Goal: Information Seeking & Learning: Learn about a topic

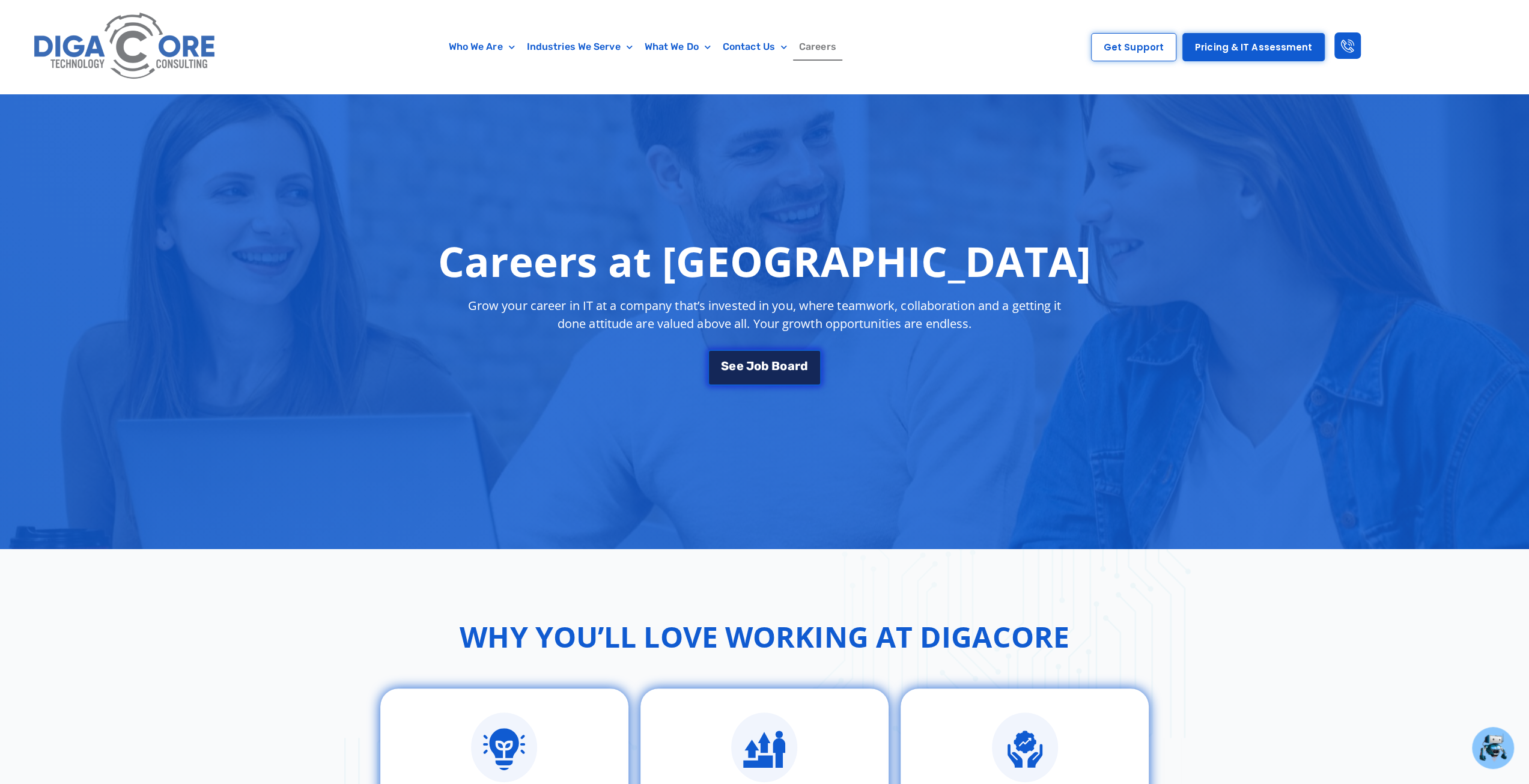
click at [766, 348] on link "S e e J o b B o a r d" at bounding box center [764, 365] width 113 height 36
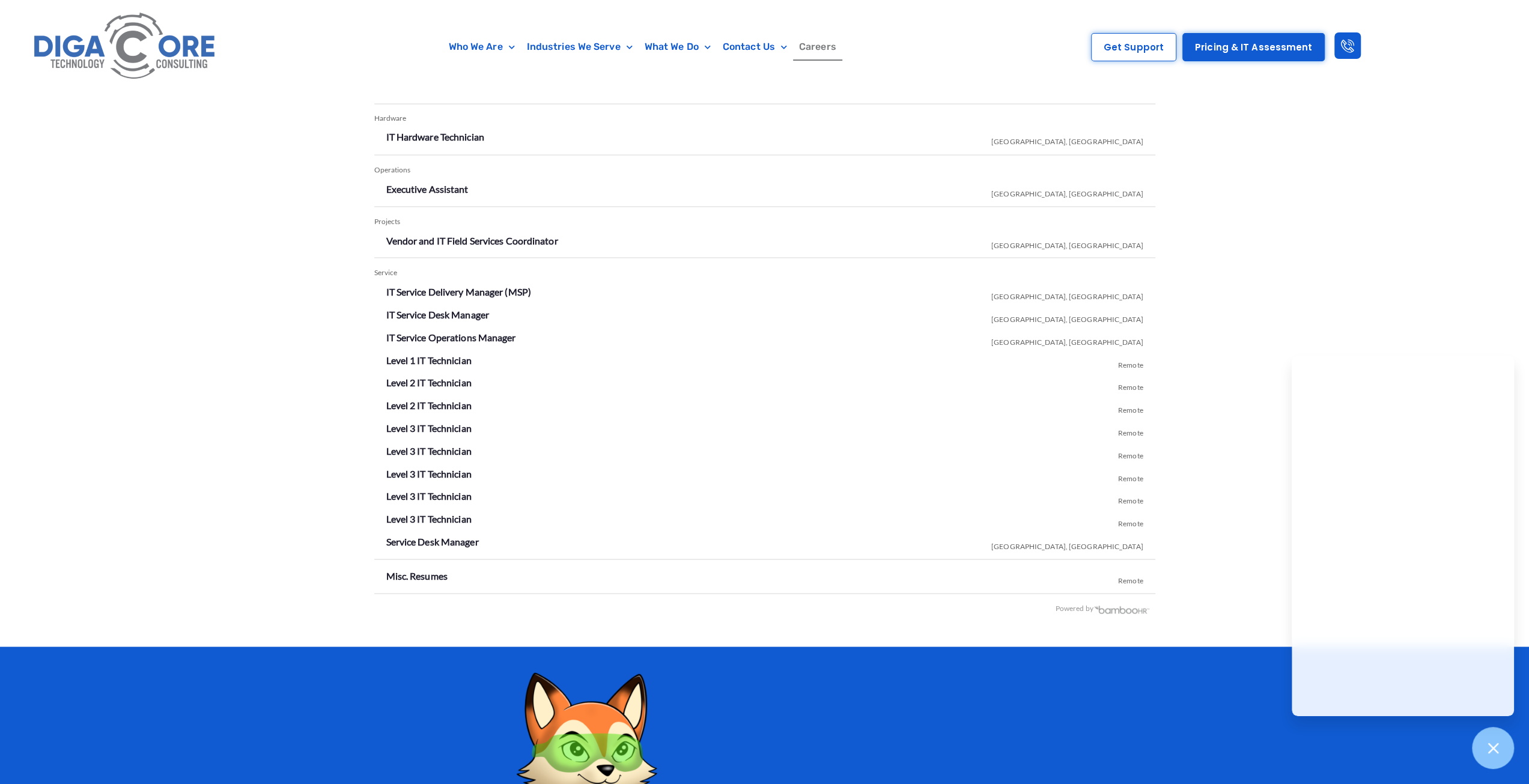
scroll to position [2136, 0]
click at [411, 356] on link "Level 1 IT Technician" at bounding box center [429, 359] width 85 height 12
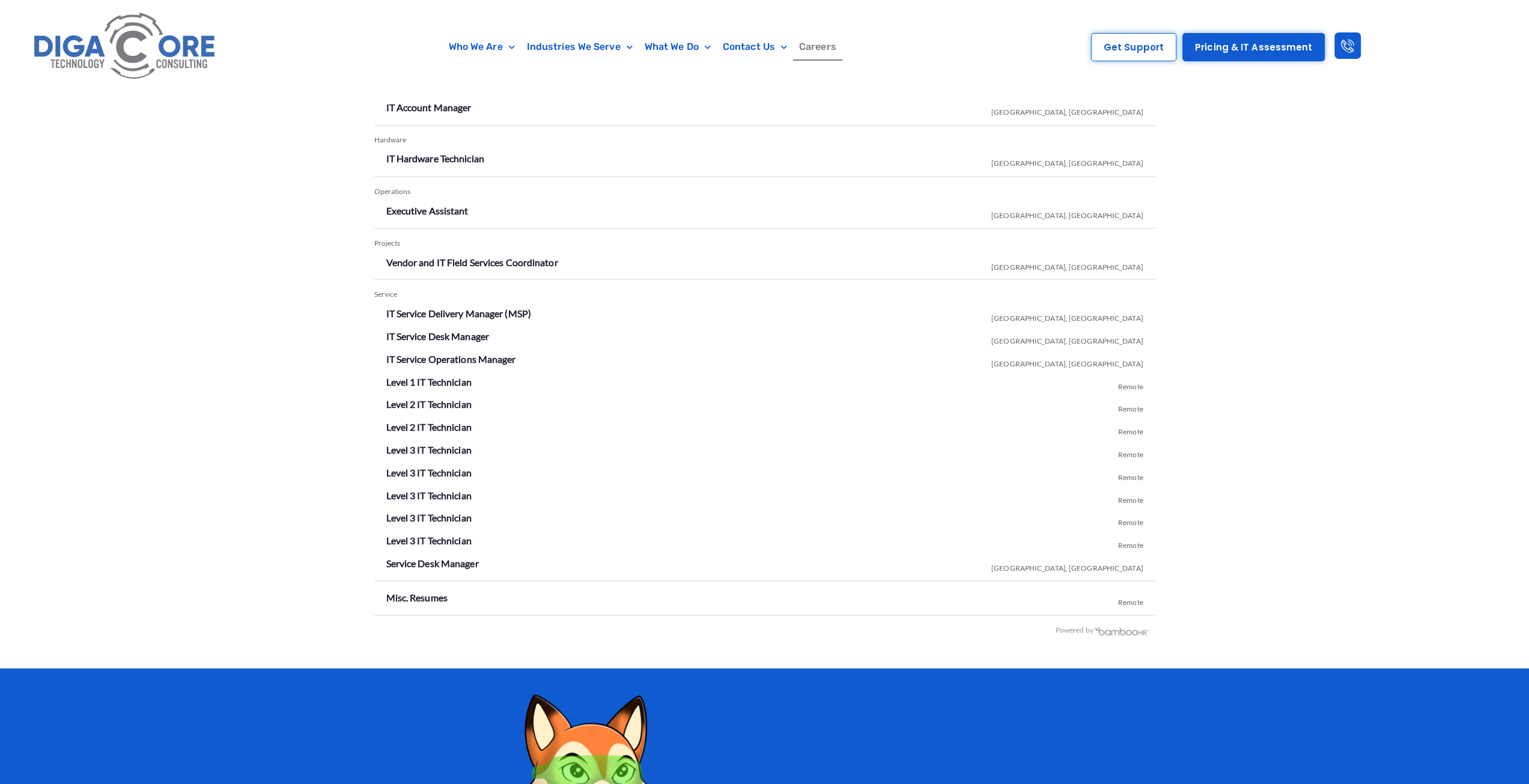
scroll to position [2136, 0]
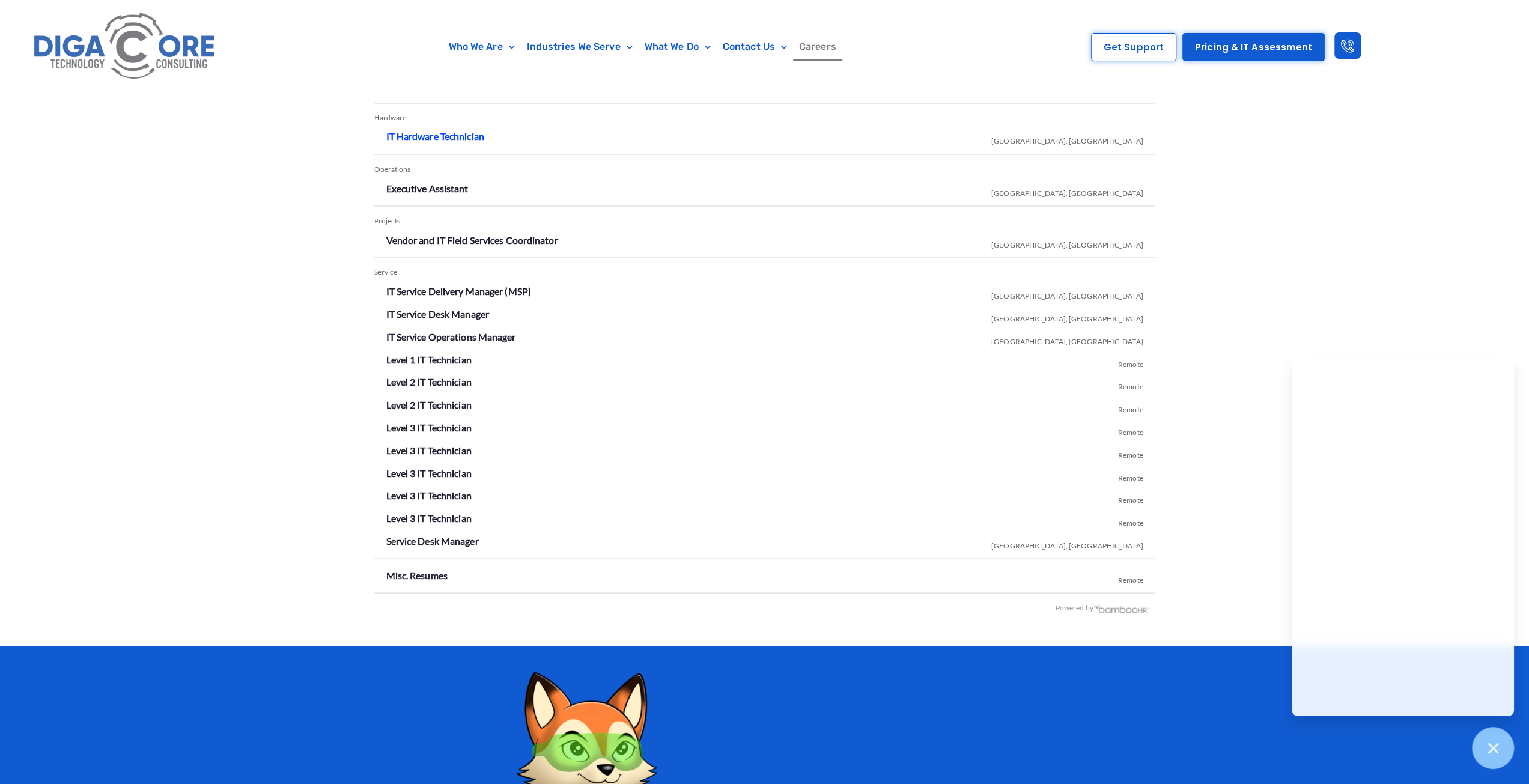
click at [443, 134] on link "IT Hardware Technician" at bounding box center [435, 136] width 98 height 12
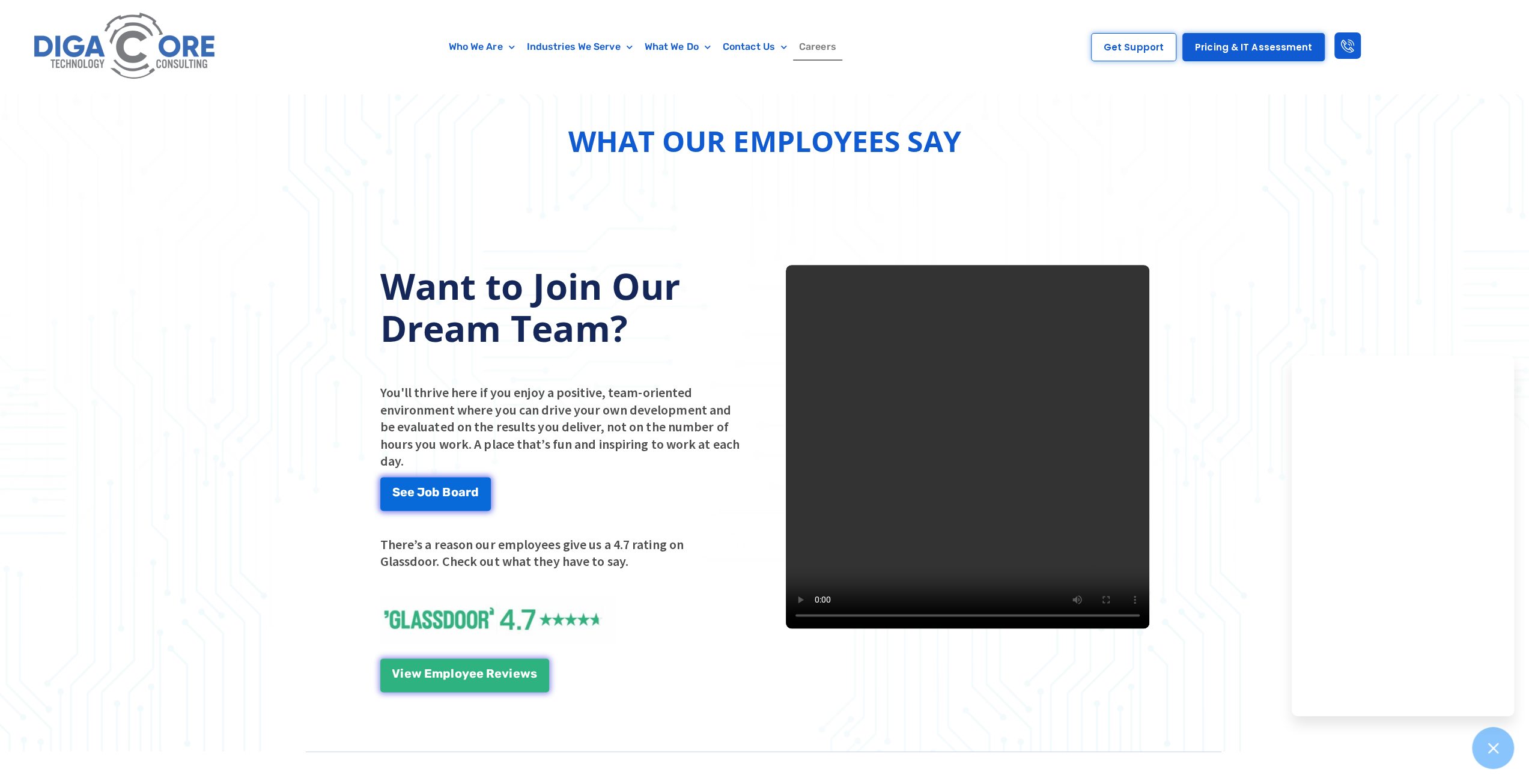
scroll to position [1355, 0]
